Goal: Transaction & Acquisition: Book appointment/travel/reservation

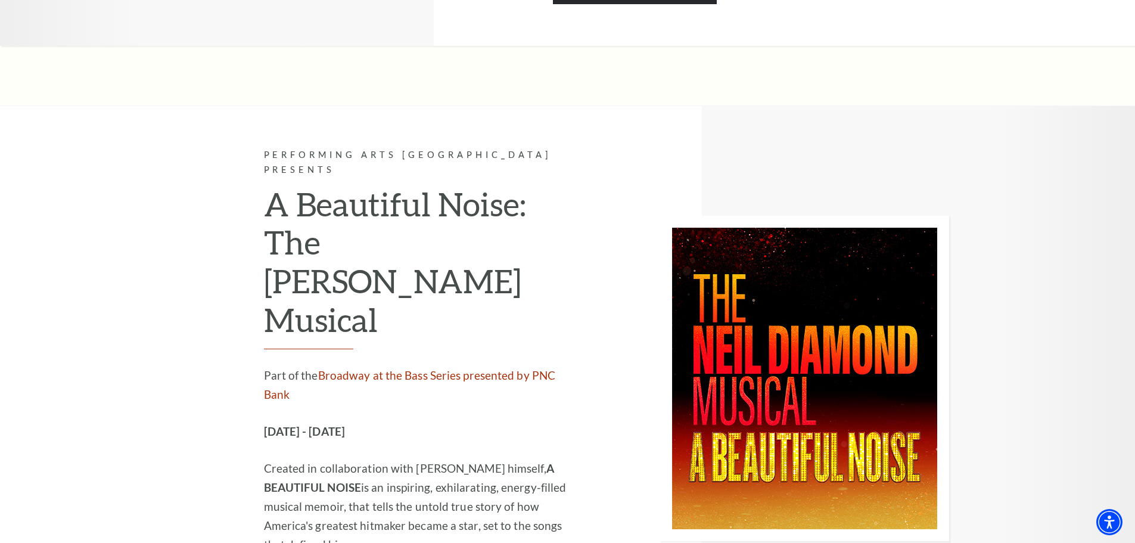
scroll to position [2502, 0]
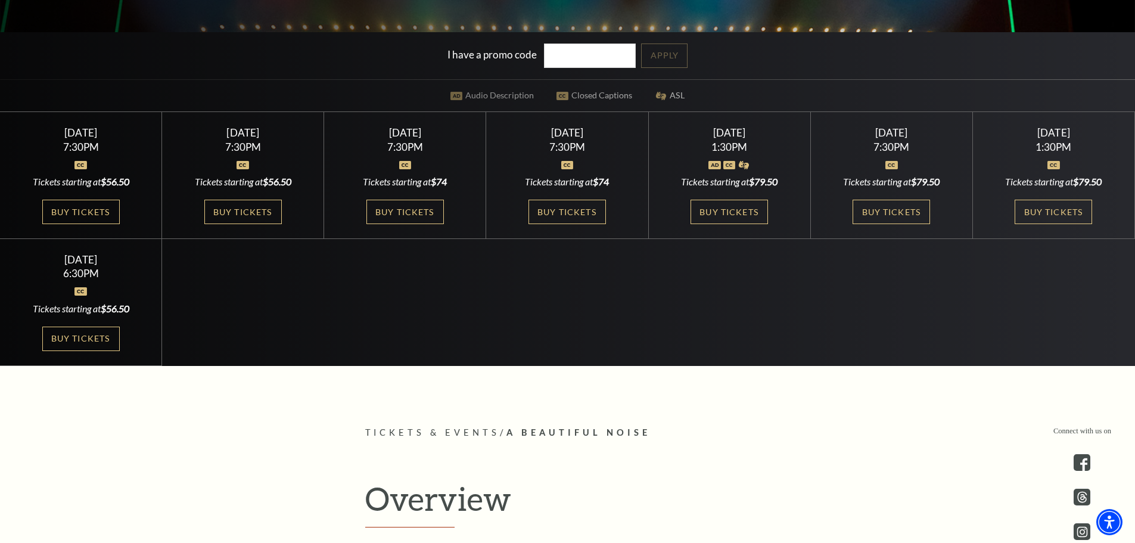
scroll to position [417, 0]
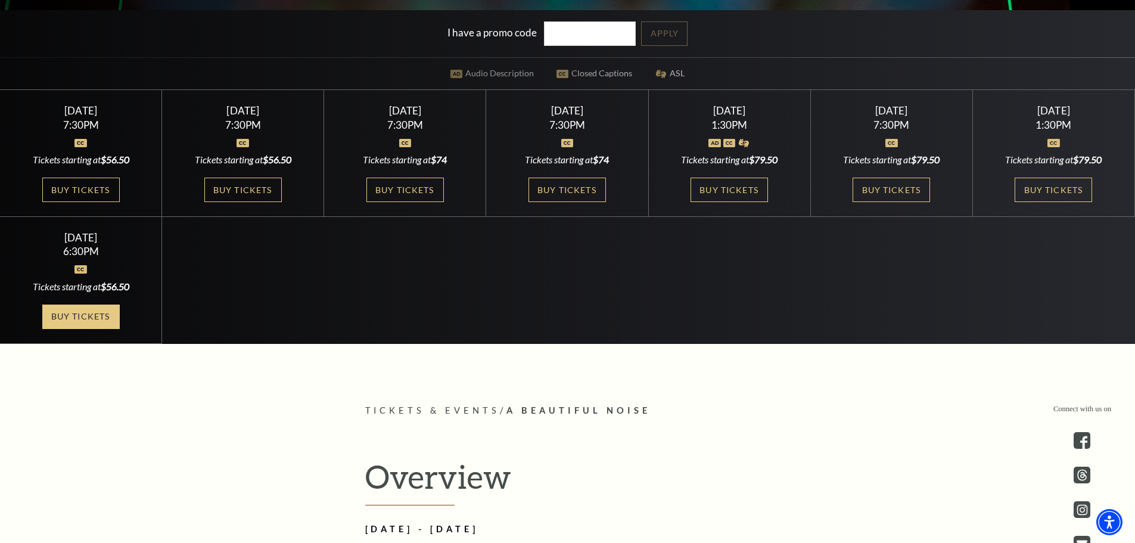
click at [86, 312] on link "Buy Tickets" at bounding box center [80, 316] width 77 height 24
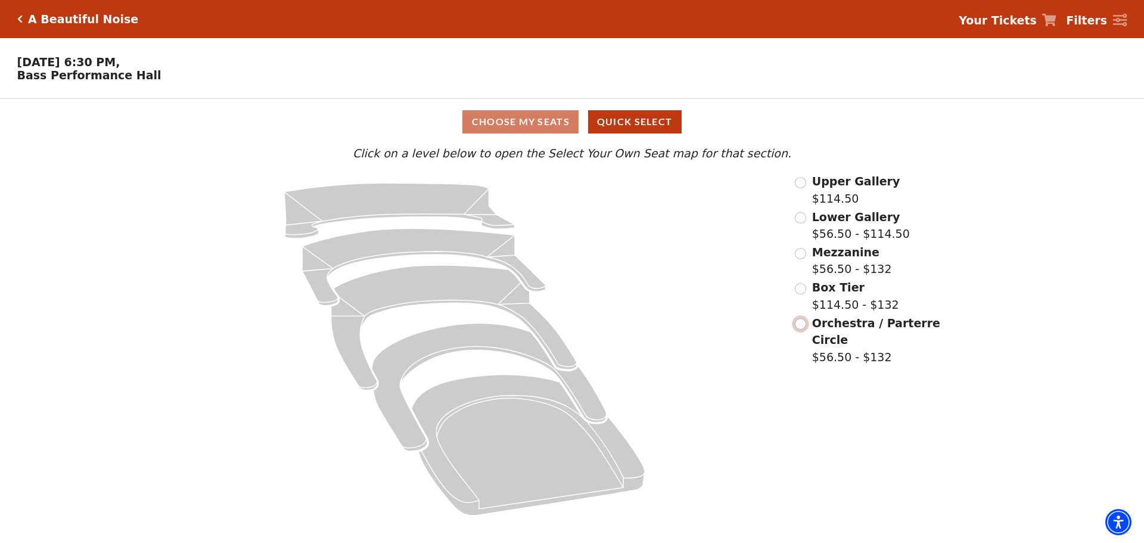
click at [804, 328] on input "Orchestra / Parterre Circle$56.50 - $132\a" at bounding box center [800, 323] width 11 height 11
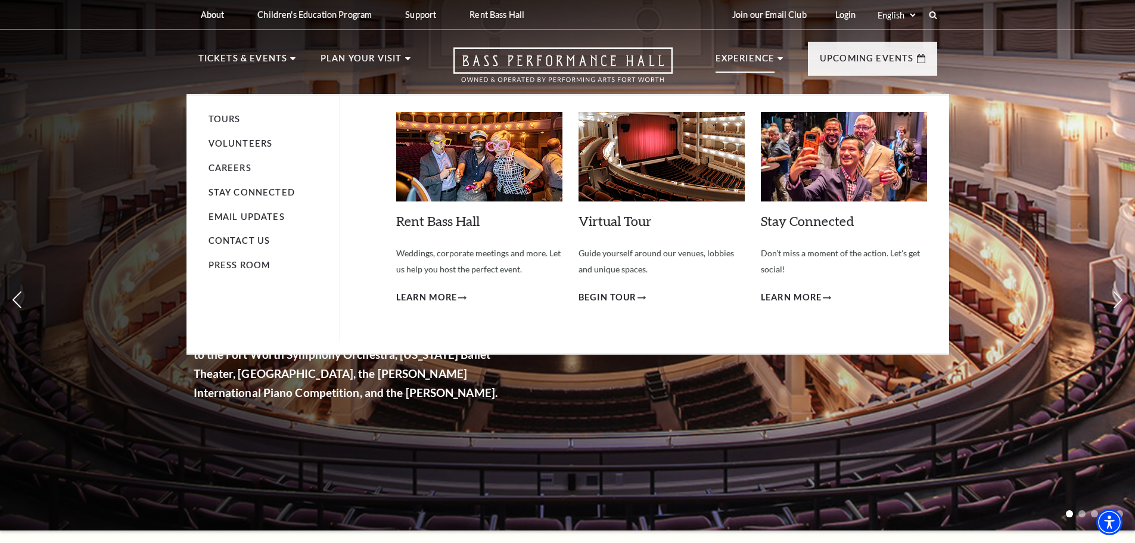
click at [774, 57] on p "Experience" at bounding box center [746, 61] width 60 height 21
click at [230, 166] on link "Careers" at bounding box center [230, 168] width 43 height 10
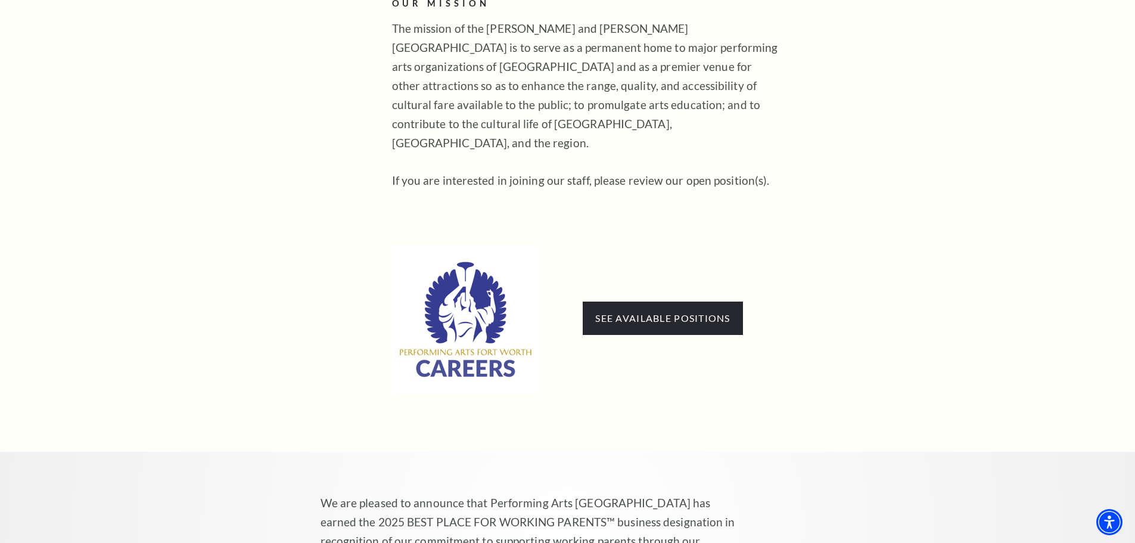
scroll to position [655, 0]
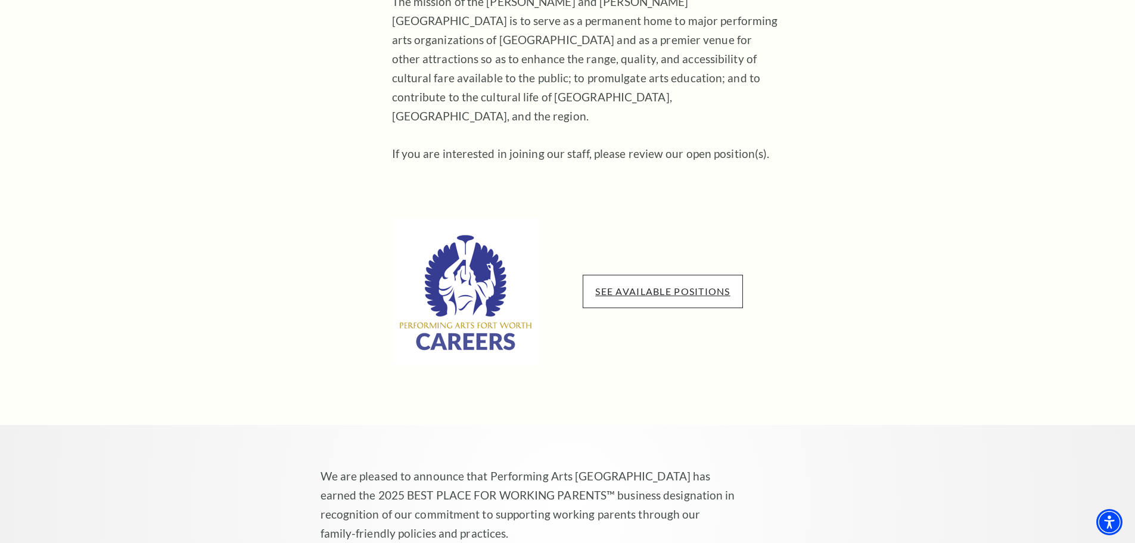
click at [632, 285] on link "See available positions" at bounding box center [662, 290] width 135 height 11
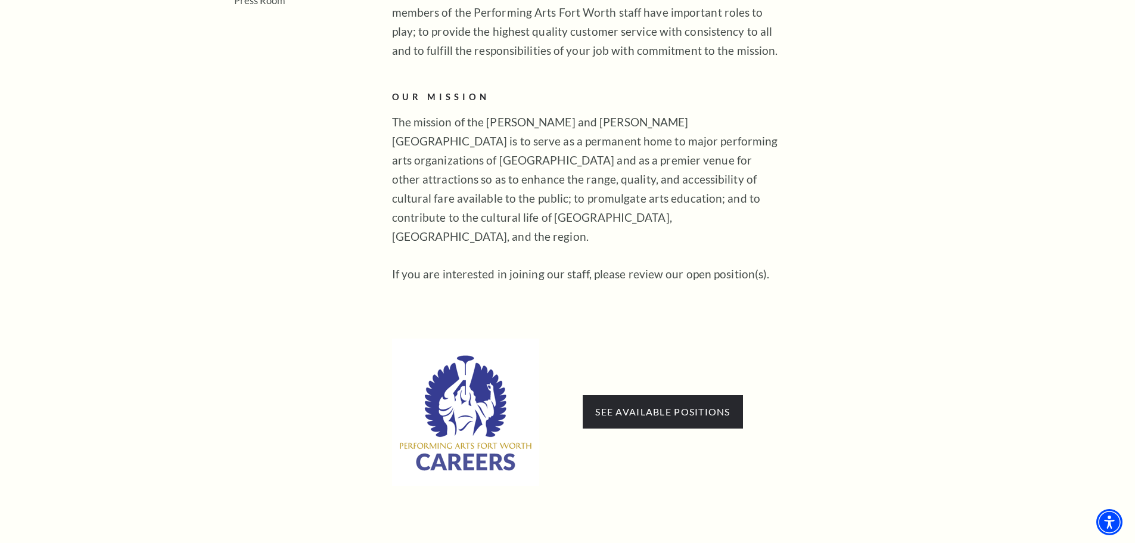
scroll to position [536, 0]
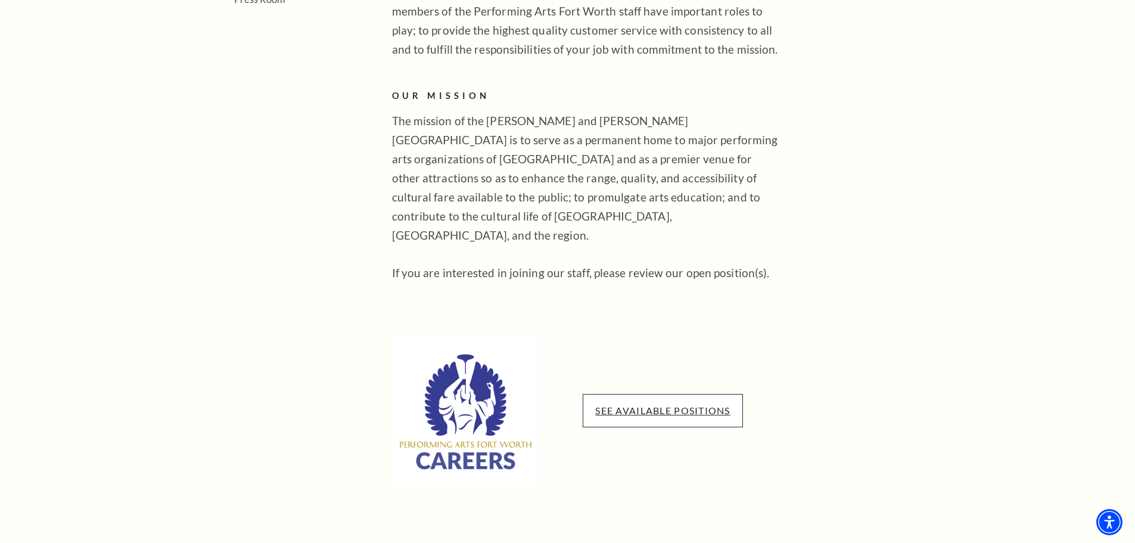
click at [655, 405] on link "See available positions" at bounding box center [662, 410] width 135 height 11
